Goal: Information Seeking & Learning: Learn about a topic

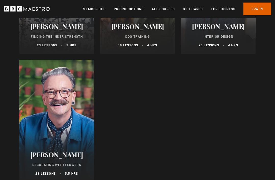
scroll to position [405, 0]
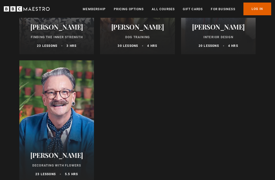
click at [48, 111] on div at bounding box center [56, 121] width 75 height 122
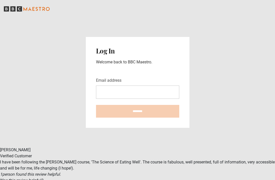
click at [119, 99] on input "Email address" at bounding box center [137, 92] width 83 height 13
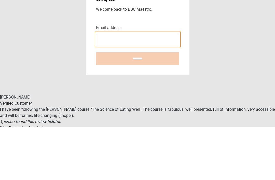
type input "**********"
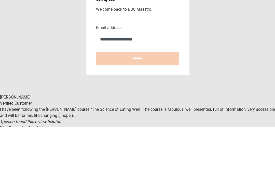
click at [138, 105] on input "********" at bounding box center [137, 111] width 83 height 13
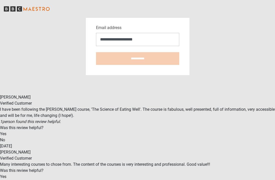
type input "**********"
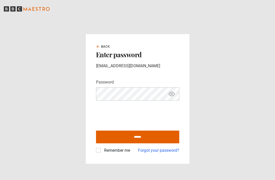
scroll to position [16, 0]
click at [102, 147] on label "Remember me" at bounding box center [116, 150] width 28 height 6
click at [138, 132] on input "******" at bounding box center [137, 137] width 83 height 13
type input "**********"
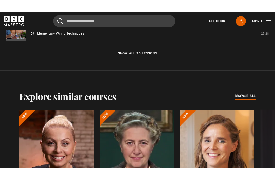
scroll to position [515, 0]
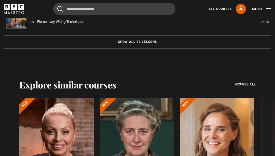
click at [201, 48] on button "Show all 23 lessons" at bounding box center [137, 41] width 267 height 13
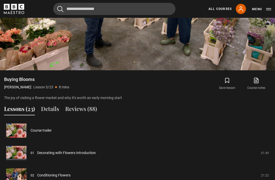
scroll to position [317, 0]
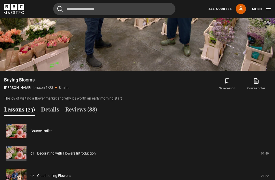
click at [31, 134] on link "Course trailer" at bounding box center [41, 130] width 21 height 5
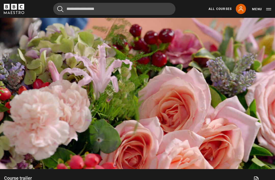
scroll to position [218, 0]
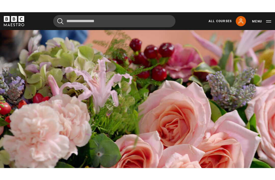
scroll to position [216, 0]
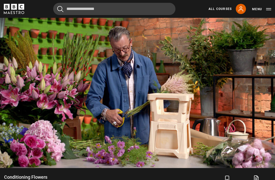
scroll to position [219, 0]
click at [274, 160] on video-js "Video Player is loading. Play Lesson Conditioning Flowers 10s Skip Back 10 seco…" at bounding box center [137, 90] width 275 height 155
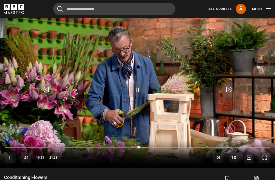
click at [256, 136] on video-js "Video Player is loading. Play Lesson Conditioning Flowers 10s Skip Back 10 seco…" at bounding box center [137, 90] width 275 height 155
click at [259, 139] on video-js "Video Player is loading. Play Lesson Conditioning Flowers 10s Skip Back 10 seco…" at bounding box center [137, 90] width 275 height 155
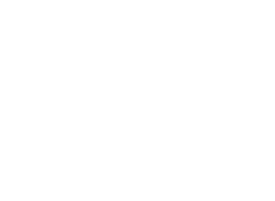
scroll to position [5, 0]
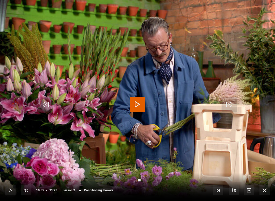
click at [140, 99] on span "Video Player" at bounding box center [137, 104] width 15 height 15
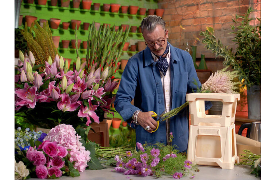
scroll to position [228, 0]
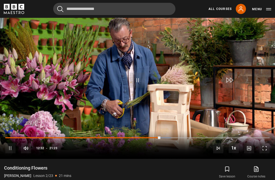
click at [139, 103] on video-js "Video Player is loading. Play Lesson Conditioning Flowers 10s Skip Back 10 seco…" at bounding box center [137, 81] width 275 height 155
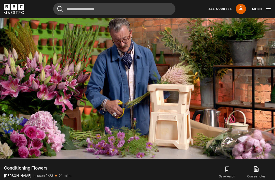
click at [160, 146] on video-js "Video Player is loading. Play Lesson Conditioning Flowers 10s Skip Back 10 seco…" at bounding box center [137, 81] width 275 height 155
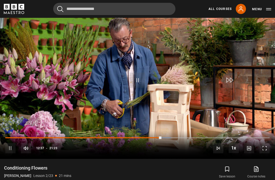
click at [153, 119] on video-js "Video Player is loading. Play Lesson Conditioning Flowers 10s Skip Back 10 seco…" at bounding box center [137, 81] width 275 height 155
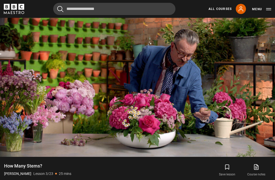
scroll to position [229, 0]
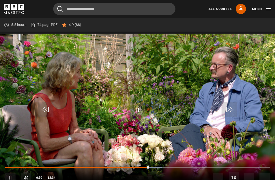
scroll to position [224, 0]
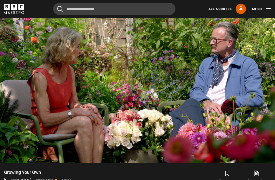
click at [245, 129] on video-js "Video Player is loading. Play Lesson Growing Your Own 10s Skip Back 10 seconds …" at bounding box center [137, 85] width 275 height 155
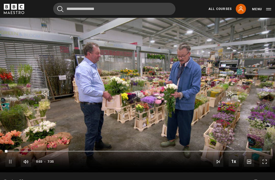
scroll to position [215, 0]
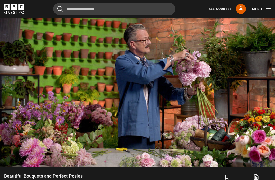
scroll to position [220, 0]
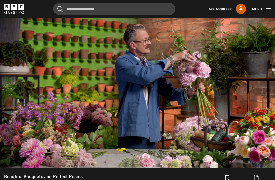
click at [134, 144] on video-js "Video Player is loading. Play Lesson Beautiful Bouquets and Perfect Posies 10s …" at bounding box center [137, 90] width 275 height 155
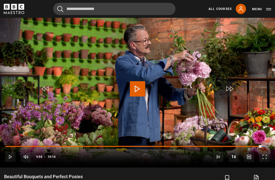
click at [266, 107] on video-js "Video Player is loading. Play Lesson Beautiful Bouquets and Perfect Posies 10s …" at bounding box center [137, 90] width 275 height 155
